Goal: Task Accomplishment & Management: Check status

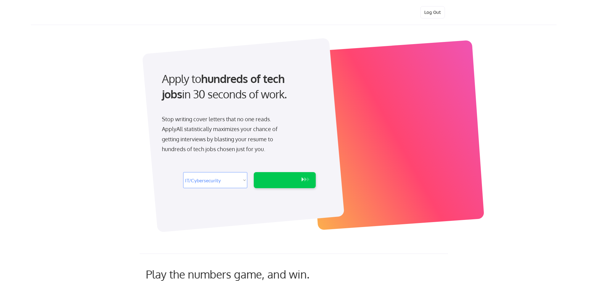
select select ""it_security""
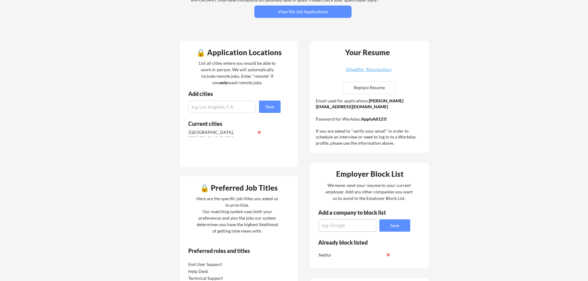
scroll to position [93, 0]
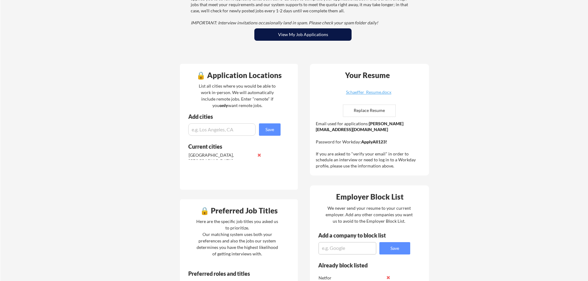
click at [300, 35] on button "View My Job Applications" at bounding box center [302, 34] width 97 height 12
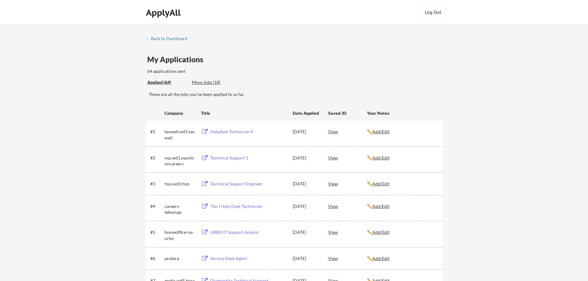
scroll to position [739, 0]
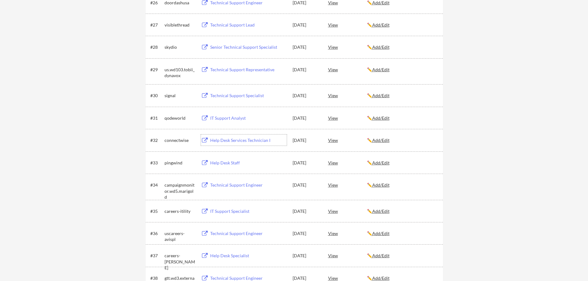
click at [235, 142] on div "Help Desk Services Technician I" at bounding box center [248, 140] width 77 height 6
click at [337, 139] on div "View" at bounding box center [347, 140] width 39 height 11
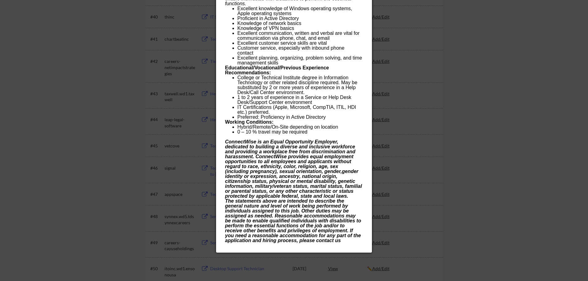
scroll to position [1047, 0]
